Goal: Check status

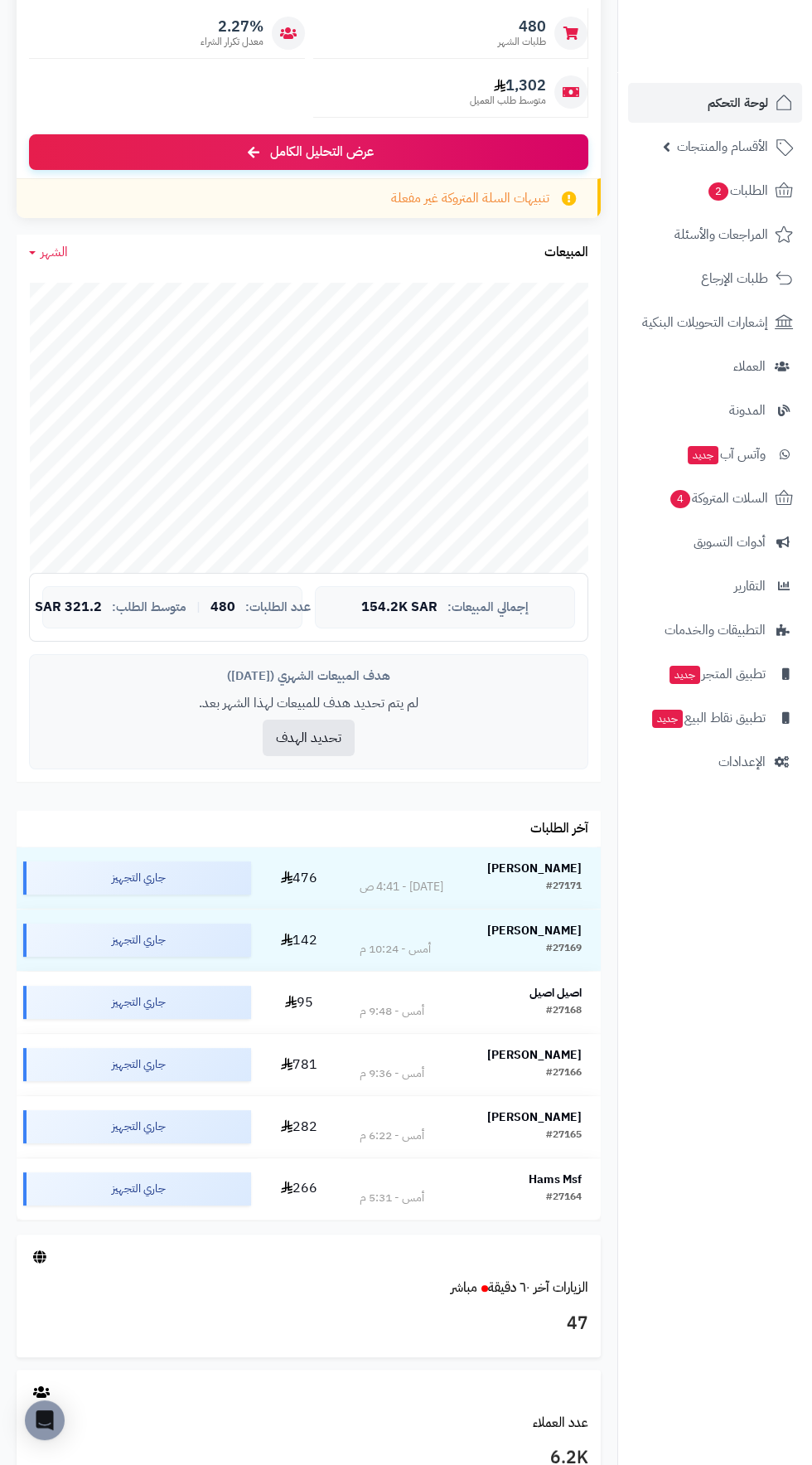
scroll to position [227, 0]
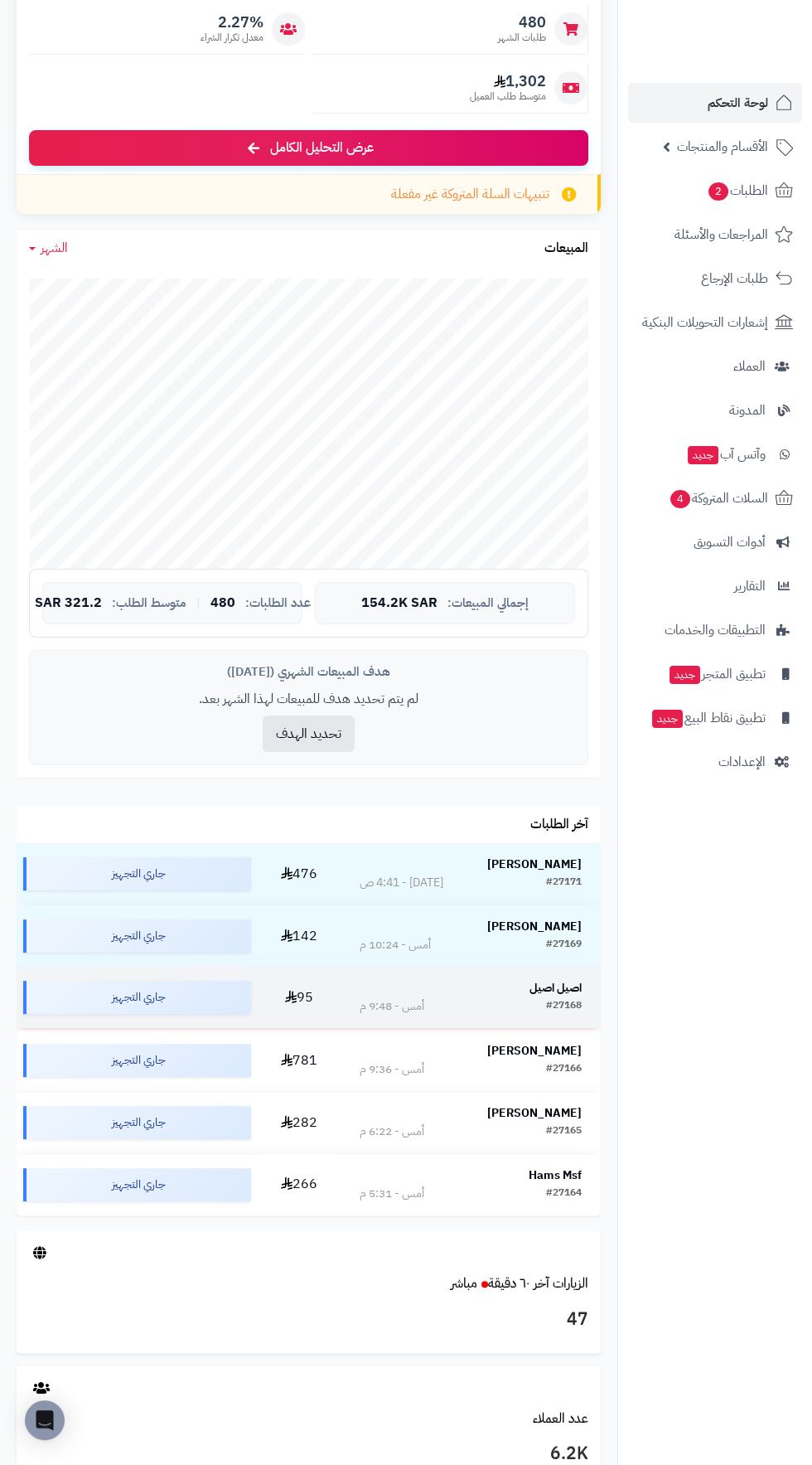
click at [568, 998] on div "#27168" at bounding box center [564, 1007] width 36 height 17
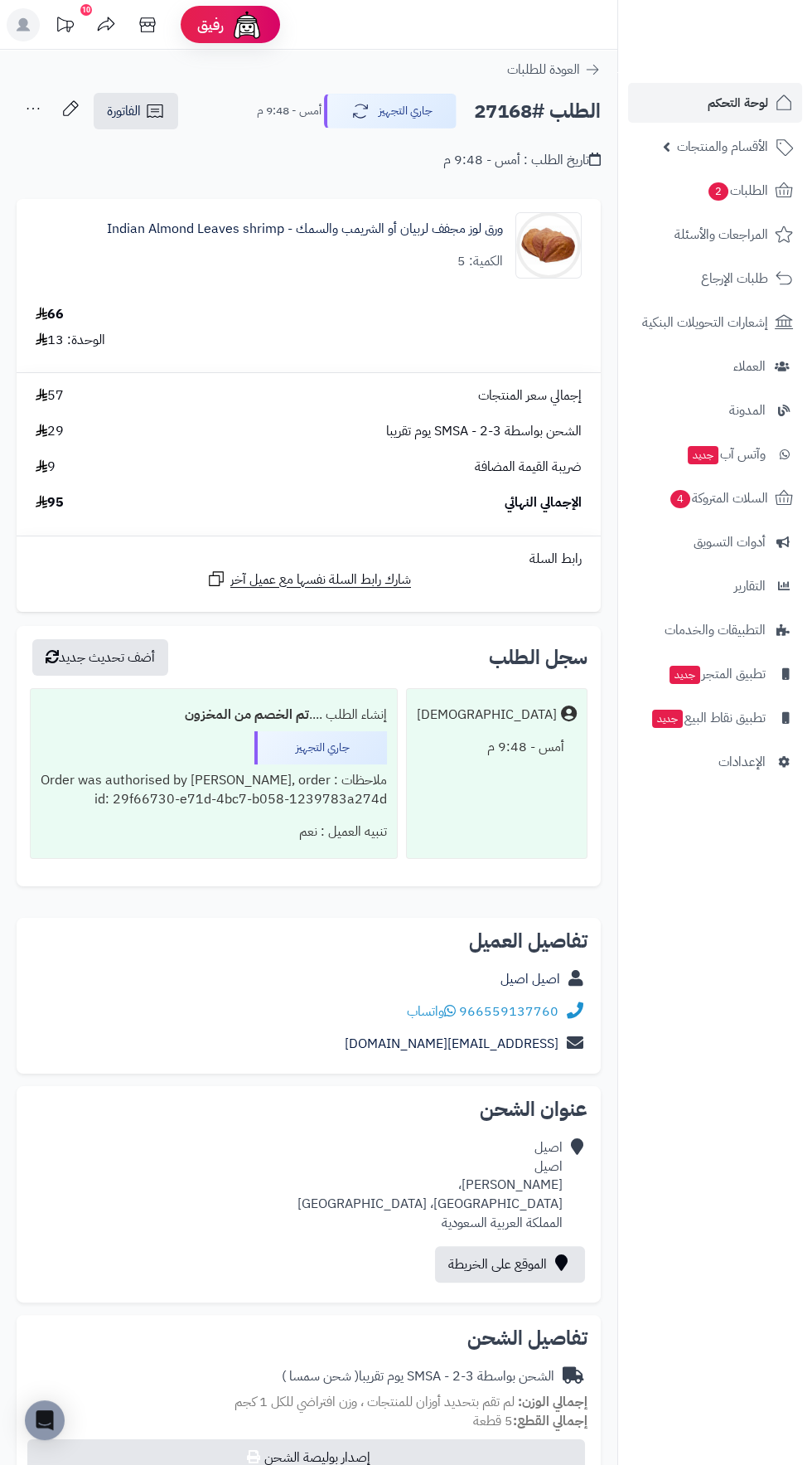
click at [736, 63] on div at bounding box center [715, 36] width 195 height 72
click at [748, 111] on span "لوحة التحكم" at bounding box center [737, 102] width 60 height 23
